Goal: Complete application form

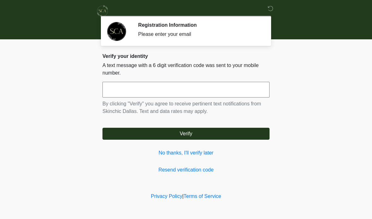
click at [186, 92] on input "text" at bounding box center [185, 90] width 167 height 16
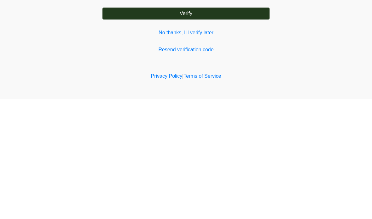
type input "******"
click at [224, 128] on button "Verify" at bounding box center [185, 134] width 167 height 12
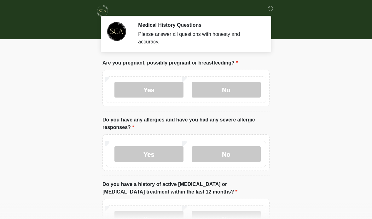
click at [232, 92] on label "No" at bounding box center [225, 90] width 69 height 16
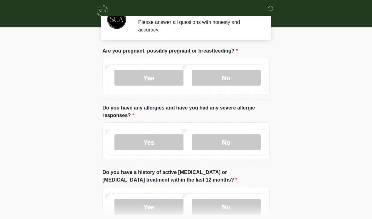
click at [243, 143] on label "No" at bounding box center [225, 142] width 69 height 16
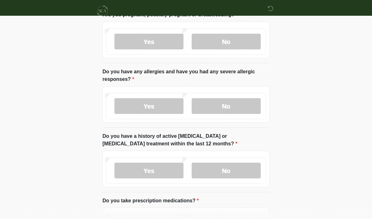
scroll to position [49, 0]
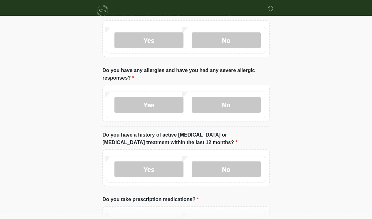
click at [242, 170] on label "No" at bounding box center [225, 170] width 69 height 16
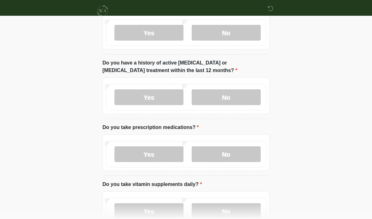
click at [153, 157] on label "Yes" at bounding box center [148, 155] width 69 height 16
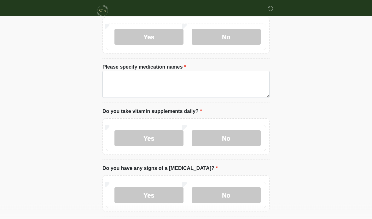
scroll to position [239, 0]
click at [242, 137] on label "No" at bounding box center [225, 138] width 69 height 16
click at [239, 199] on label "No" at bounding box center [225, 195] width 69 height 16
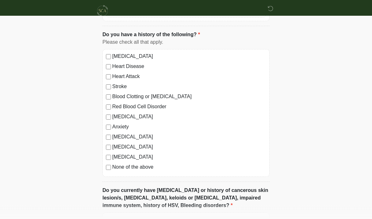
scroll to position [431, 0]
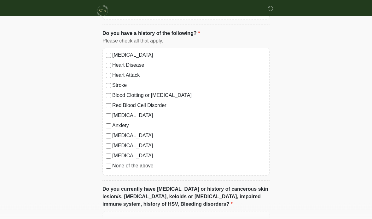
click at [147, 168] on label "None of the above" at bounding box center [189, 166] width 154 height 8
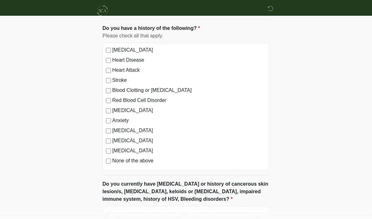
scroll to position [436, 0]
click at [162, 129] on label "[MEDICAL_DATA]" at bounding box center [189, 131] width 154 height 8
click at [116, 161] on label "None of the above" at bounding box center [189, 161] width 154 height 8
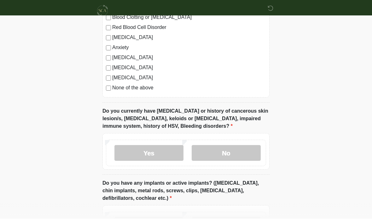
click at [240, 153] on label "No" at bounding box center [225, 153] width 69 height 16
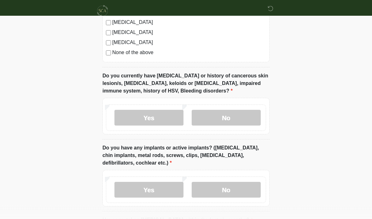
scroll to position [545, 0]
click at [242, 190] on label "No" at bounding box center [225, 190] width 69 height 16
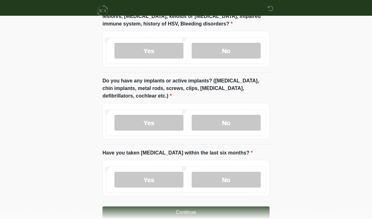
scroll to position [612, 0]
click at [248, 175] on label "No" at bounding box center [225, 180] width 69 height 16
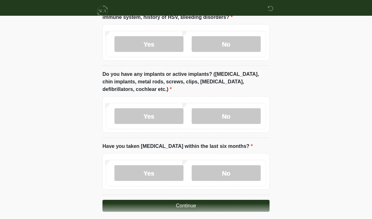
click at [242, 200] on button "Continue" at bounding box center [185, 206] width 167 height 12
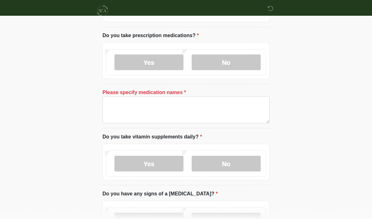
scroll to position [207, 0]
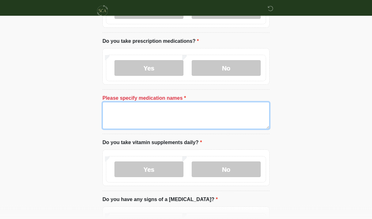
click at [189, 113] on textarea "Please specify medication names" at bounding box center [185, 115] width 167 height 27
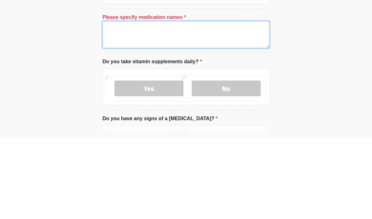
click at [161, 102] on textarea "Please specify medication names" at bounding box center [185, 115] width 167 height 27
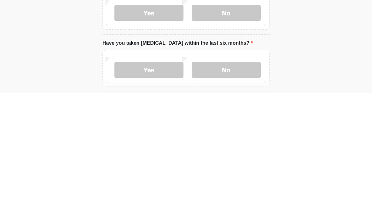
scroll to position [643, 0]
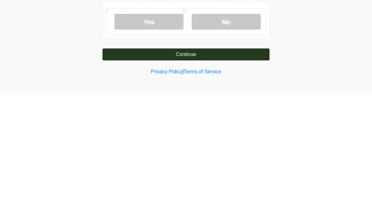
type textarea "**********"
click at [314, 194] on div "Privacy Policy | Terms of Service" at bounding box center [186, 207] width 372 height 26
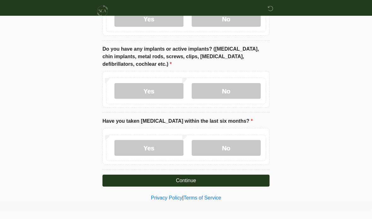
click at [225, 175] on button "Continue" at bounding box center [185, 181] width 167 height 12
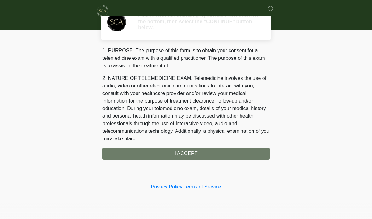
scroll to position [0, 0]
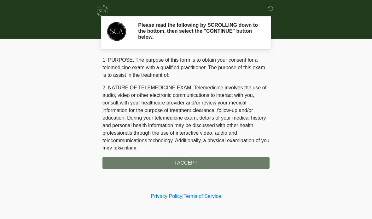
click at [218, 162] on div "1. PURPOSE. The purpose of this form is to obtain your consent for a telemedici…" at bounding box center [185, 112] width 167 height 113
click at [217, 165] on div "1. PURPOSE. The purpose of this form is to obtain your consent for a telemedici…" at bounding box center [185, 112] width 167 height 113
click at [200, 162] on div "1. PURPOSE. The purpose of this form is to obtain your consent for a telemedici…" at bounding box center [185, 112] width 167 height 113
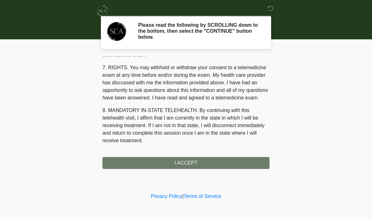
scroll to position [272, 0]
click at [193, 161] on button "I ACCEPT" at bounding box center [185, 163] width 167 height 12
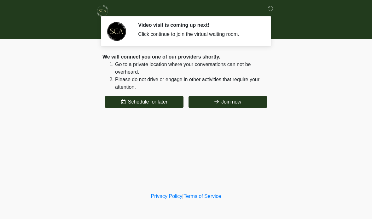
click at [220, 98] on button "Join now" at bounding box center [227, 102] width 78 height 12
